Goal: Browse casually: Explore the website without a specific task or goal

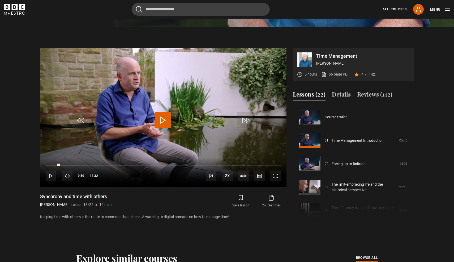
scroll to position [222, 0]
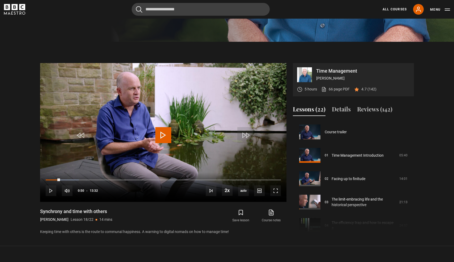
click at [18, 14] on icon "BBC Maestro" at bounding box center [14, 9] width 21 height 11
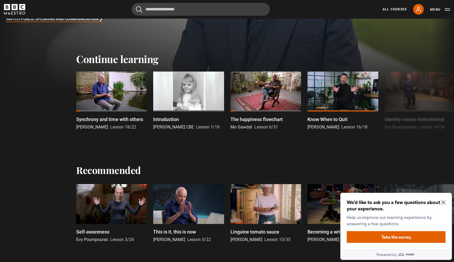
scroll to position [241, 0]
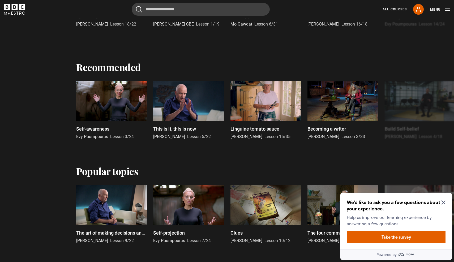
click at [443, 204] on h2 "We’d like to ask you a few questions about your experience." at bounding box center [395, 205] width 97 height 13
click at [443, 196] on div "We’d like to ask you a few questions about your experience. Help us improve our…" at bounding box center [396, 220] width 112 height 56
click at [442, 201] on icon "Close Maze Prompt" at bounding box center [443, 202] width 4 height 4
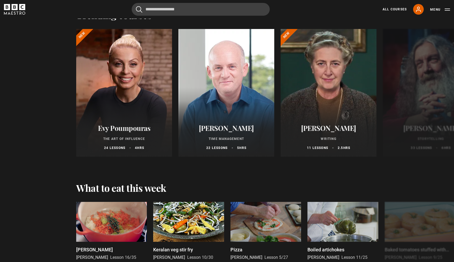
scroll to position [605, 0]
click at [401, 9] on link "All Courses" at bounding box center [395, 9] width 24 height 5
